Goal: Task Accomplishment & Management: Complete application form

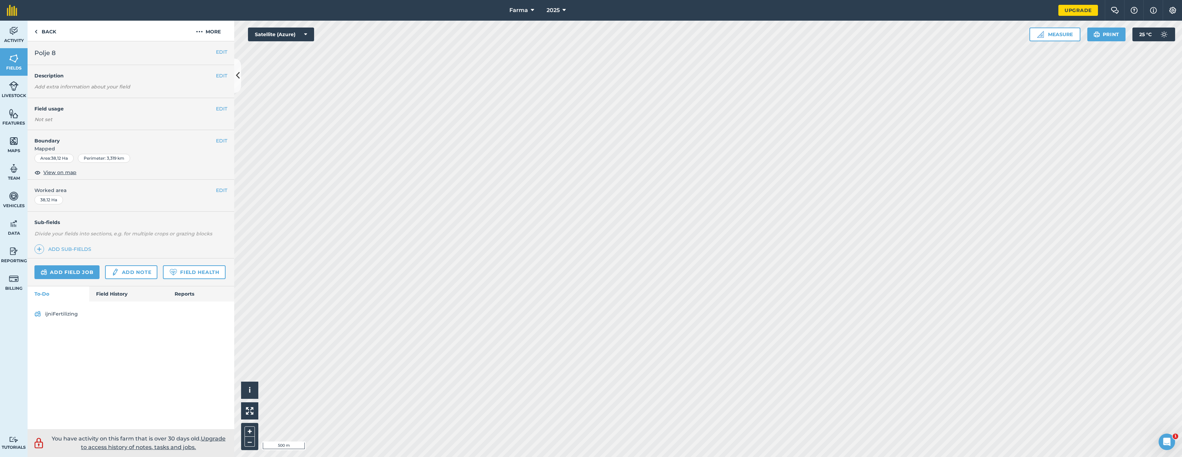
click at [2, 39] on span "Activity" at bounding box center [14, 41] width 28 height 6
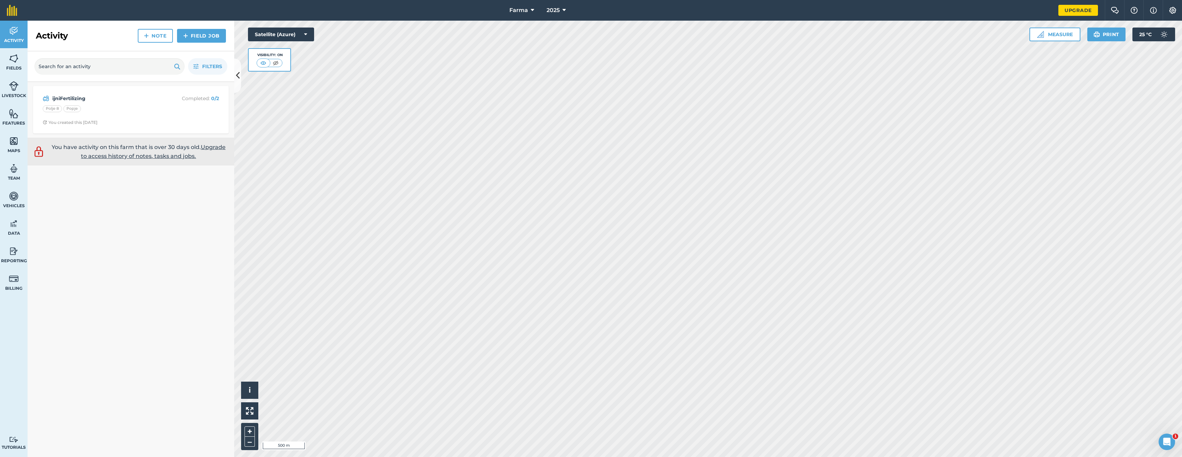
click at [206, 36] on link "Field Job" at bounding box center [201, 36] width 49 height 14
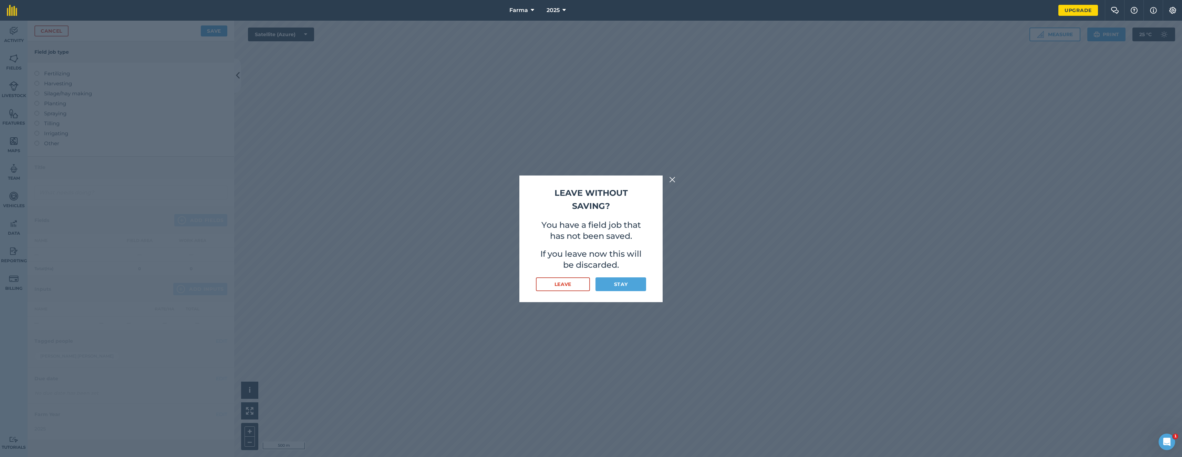
click at [632, 285] on button "Stay" at bounding box center [620, 285] width 51 height 14
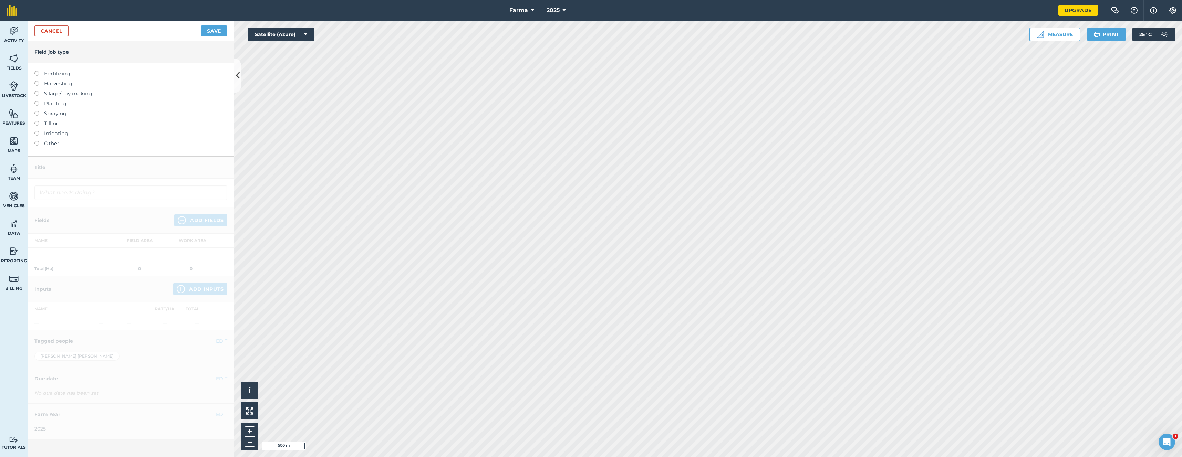
click at [58, 77] on label "Fertilizing" at bounding box center [130, 74] width 193 height 8
type input "Fertilizing"
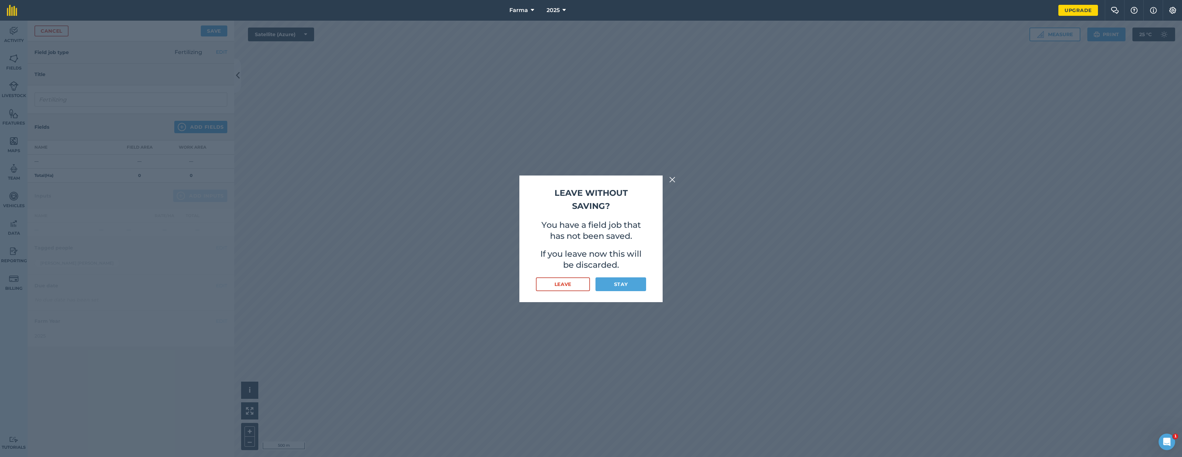
click at [664, 282] on div "Leave without saving? You have a field job that has not been saved. If you leav…" at bounding box center [591, 239] width 1182 height 437
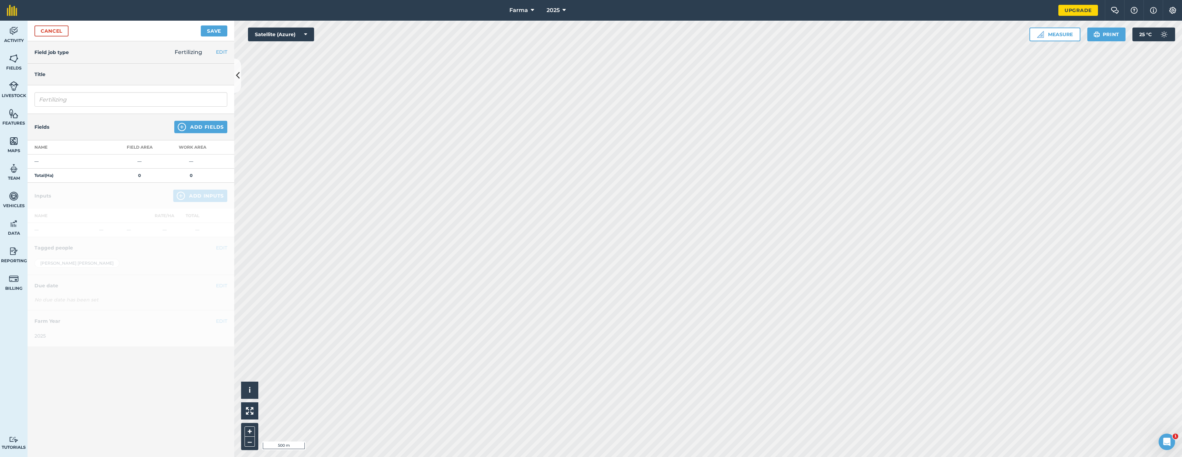
click at [186, 123] on button "Add Fields" at bounding box center [200, 127] width 53 height 12
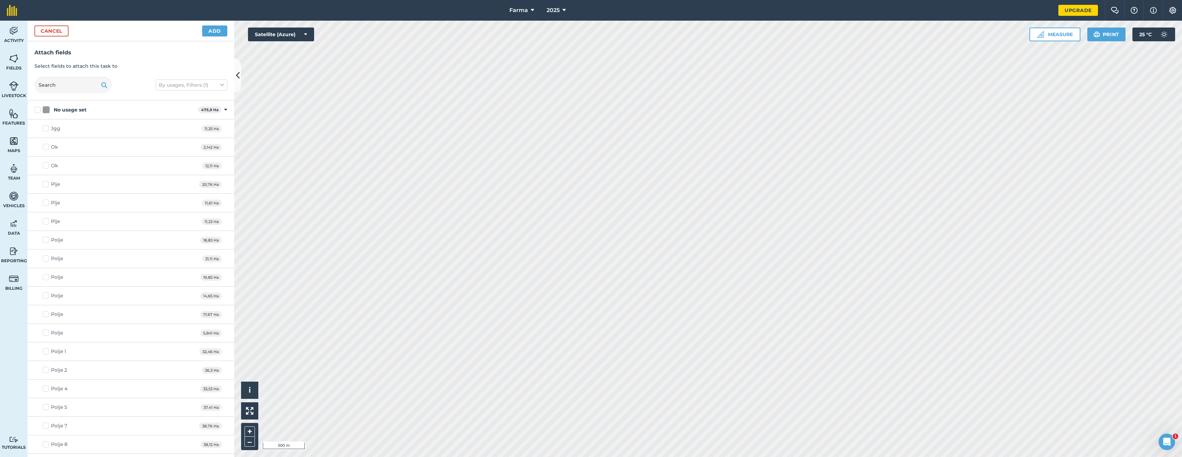
checkbox input "true"
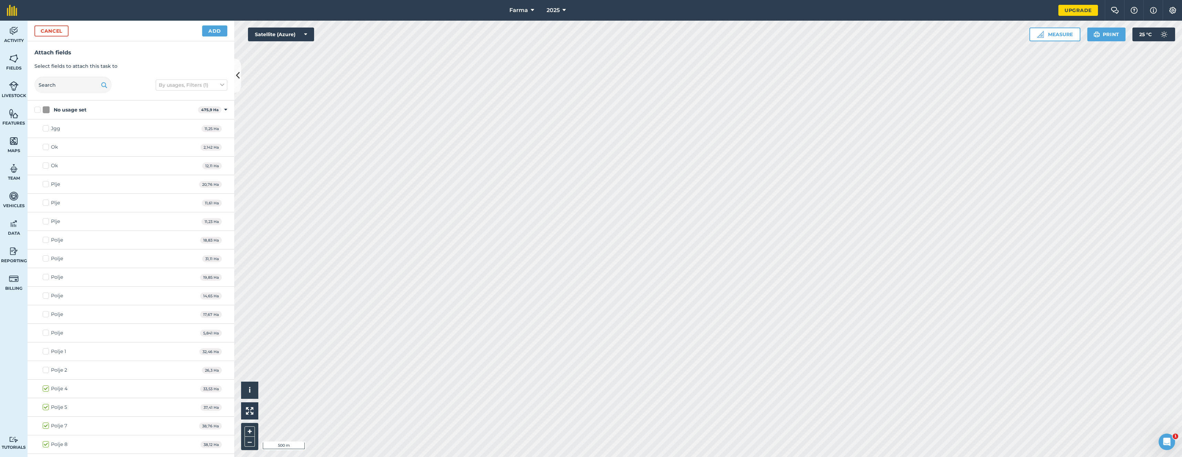
checkbox input "true"
checkbox input "false"
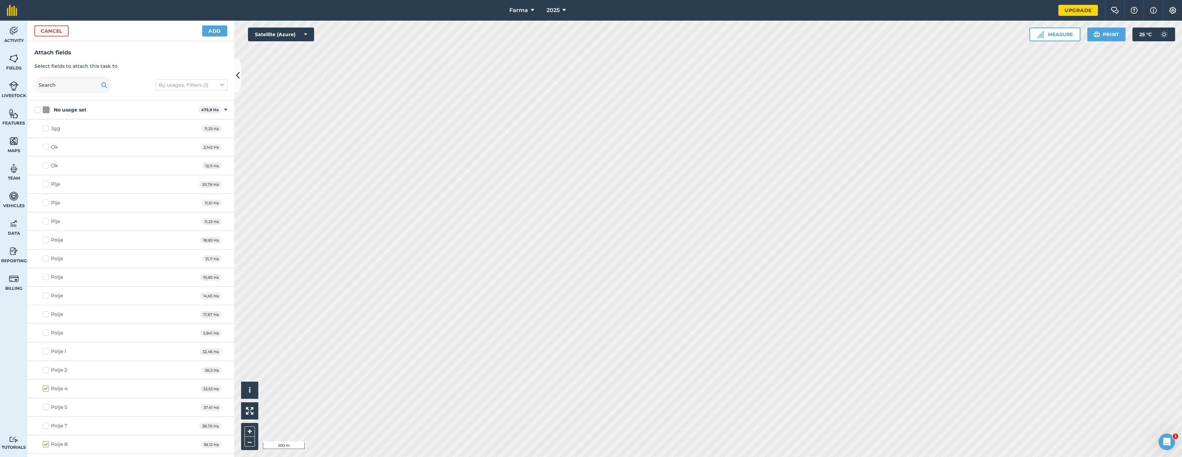
checkbox input "false"
checkbox input "true"
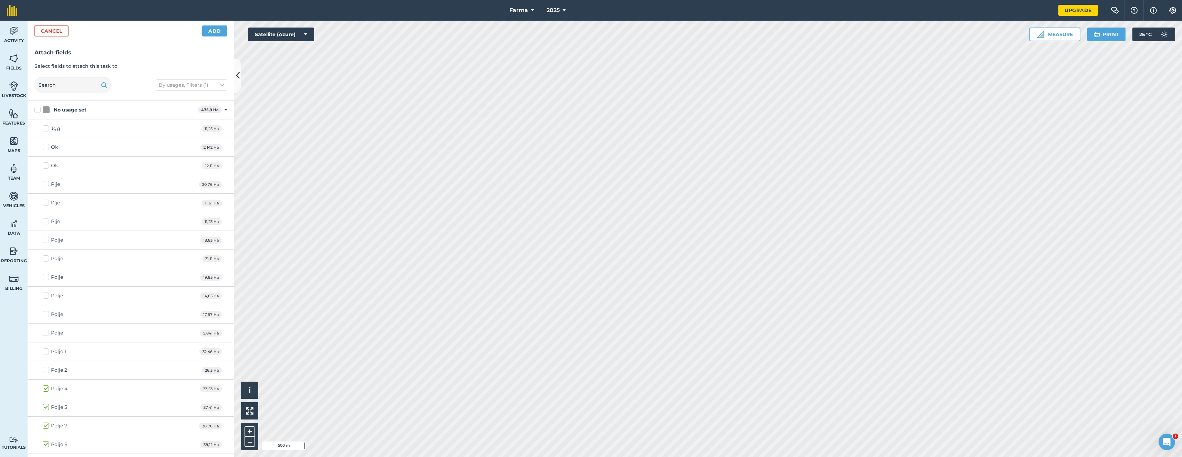
click at [60, 30] on button "Cancel" at bounding box center [51, 30] width 34 height 11
